Goal: Navigation & Orientation: Go to known website

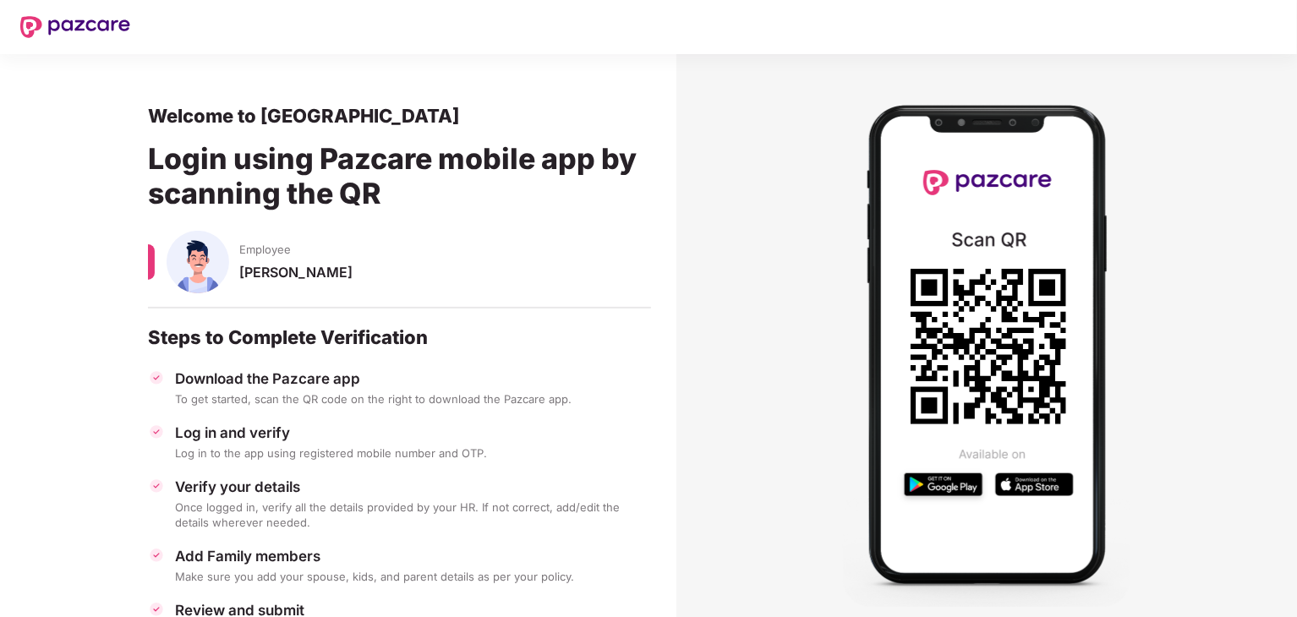
scroll to position [86, 0]
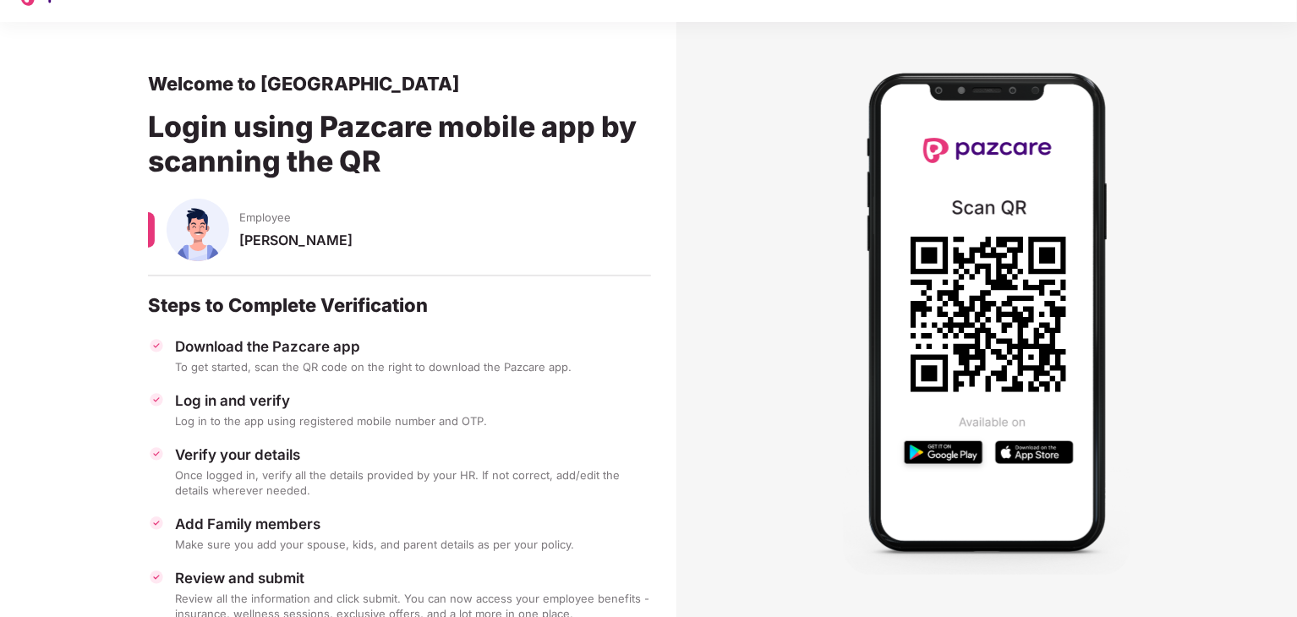
scroll to position [86, 0]
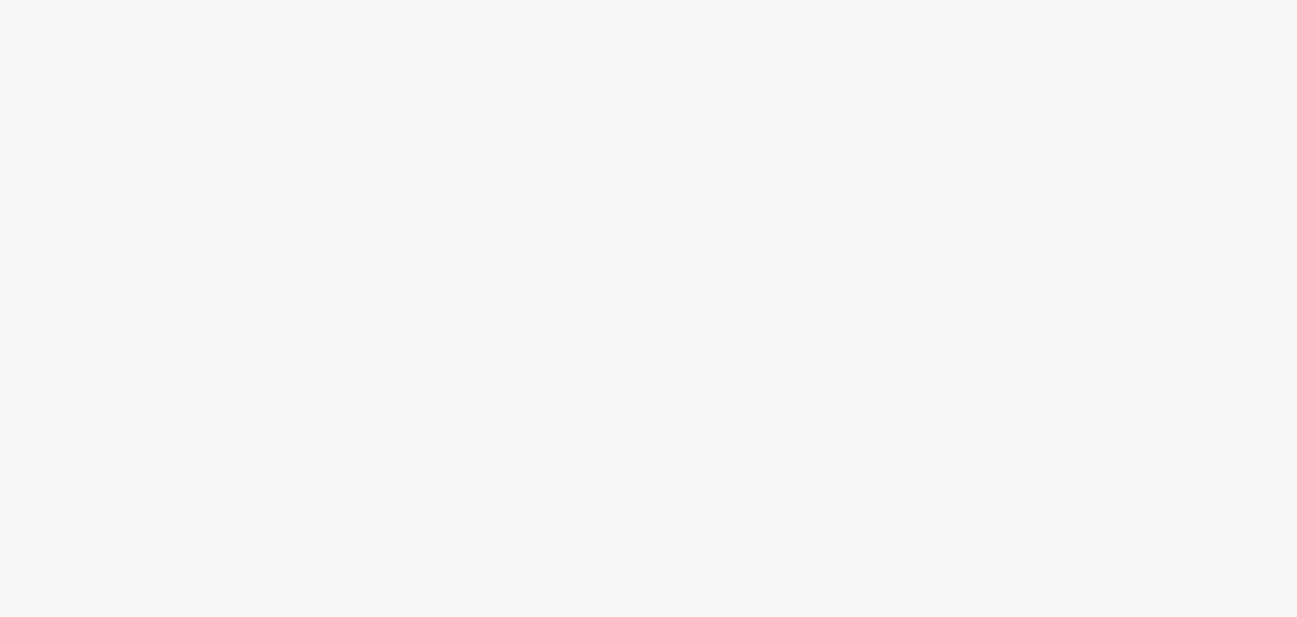
scroll to position [86, 0]
